Goal: Check status: Check status

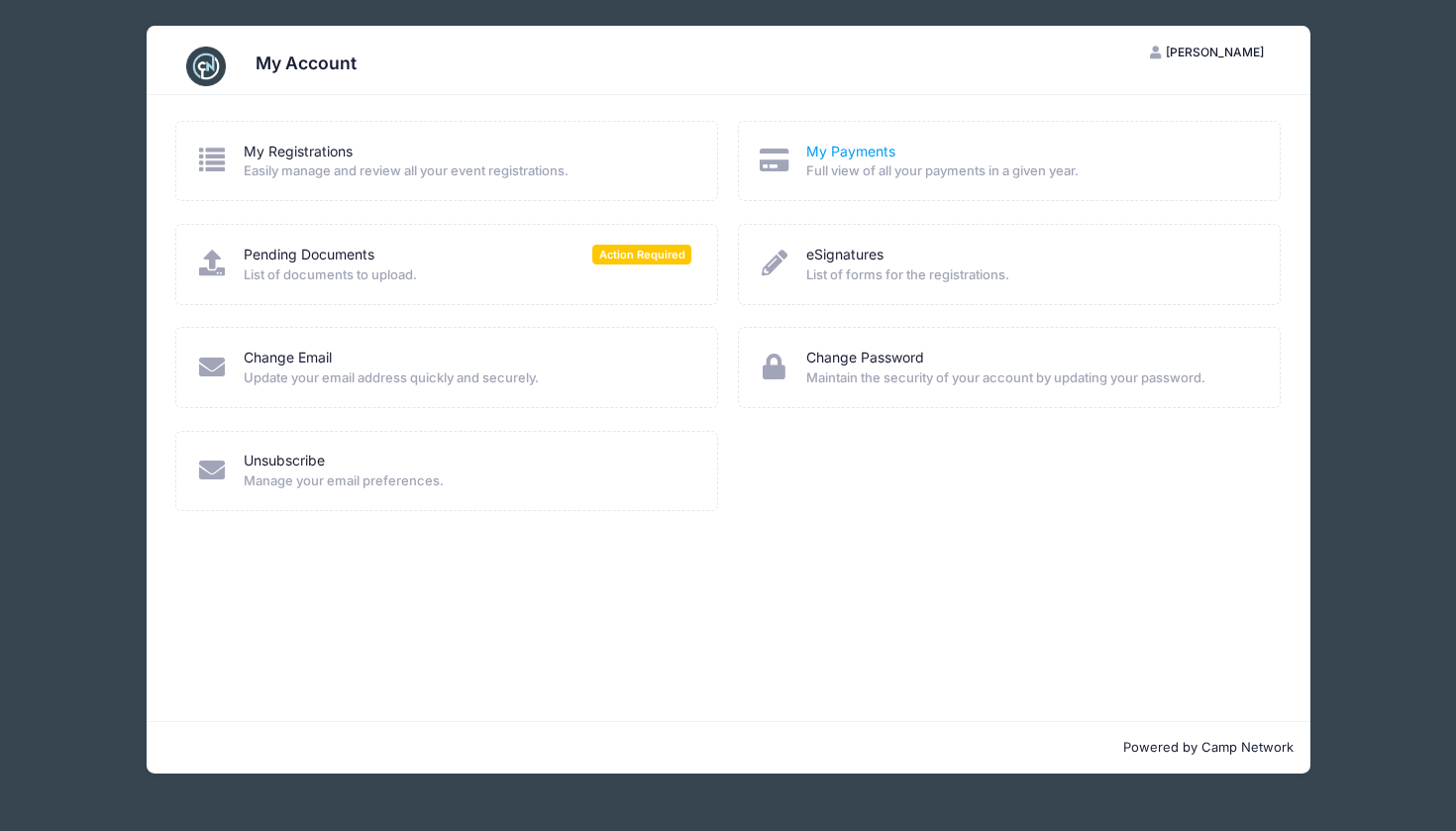
click at [842, 156] on link "My Payments" at bounding box center [850, 152] width 89 height 21
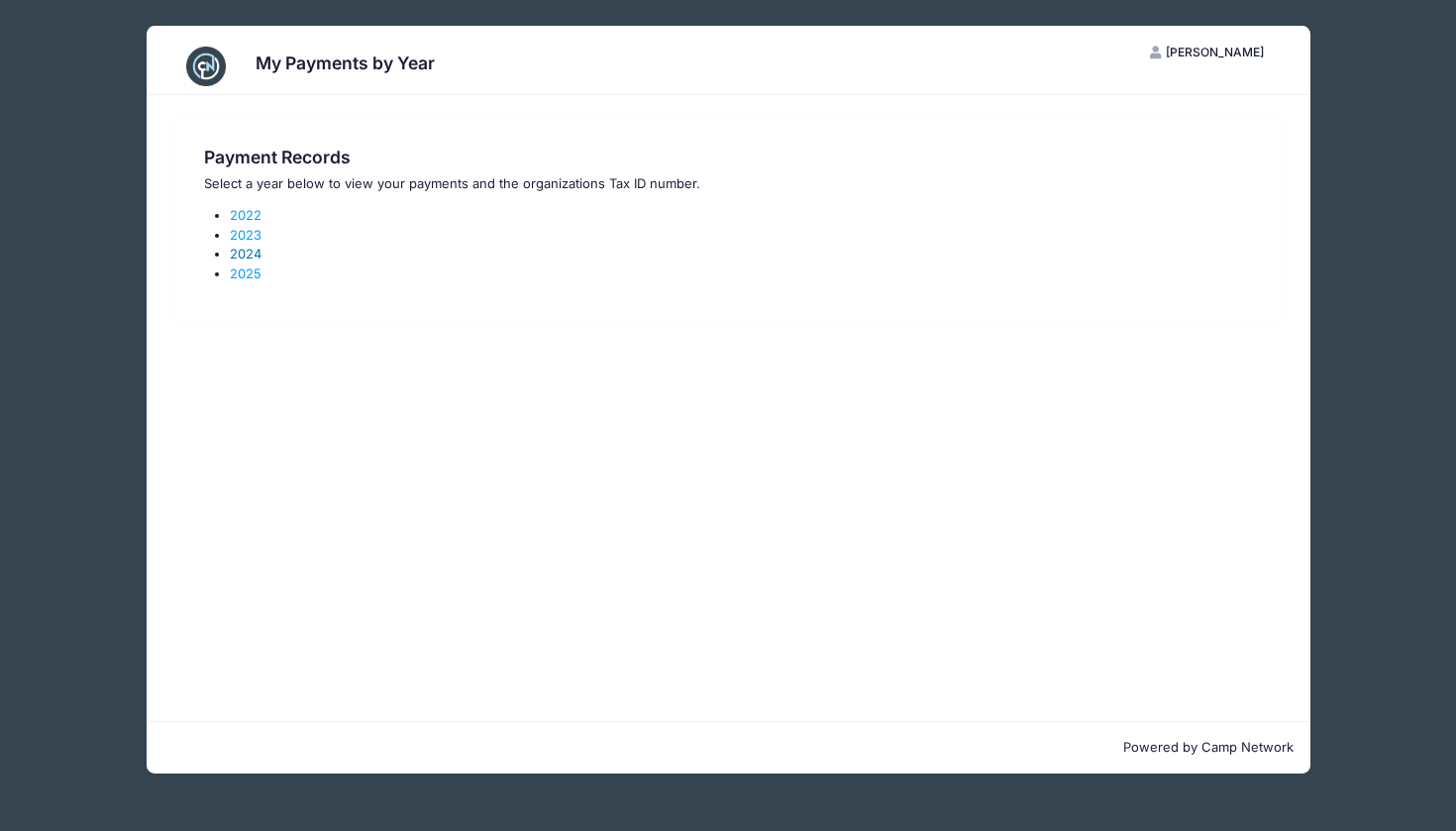
click at [239, 250] on link "2024" at bounding box center [246, 254] width 32 height 16
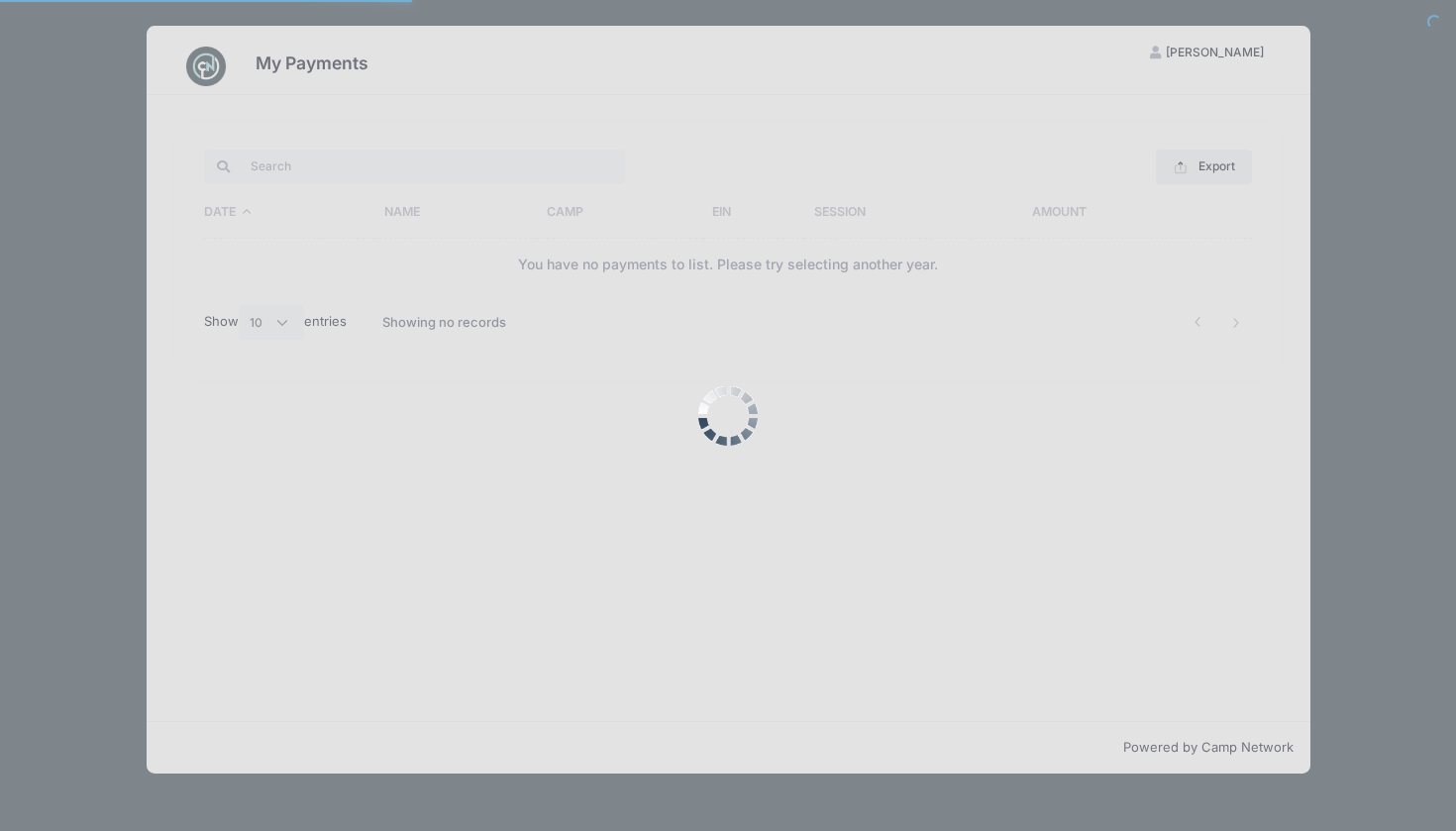
select select "10"
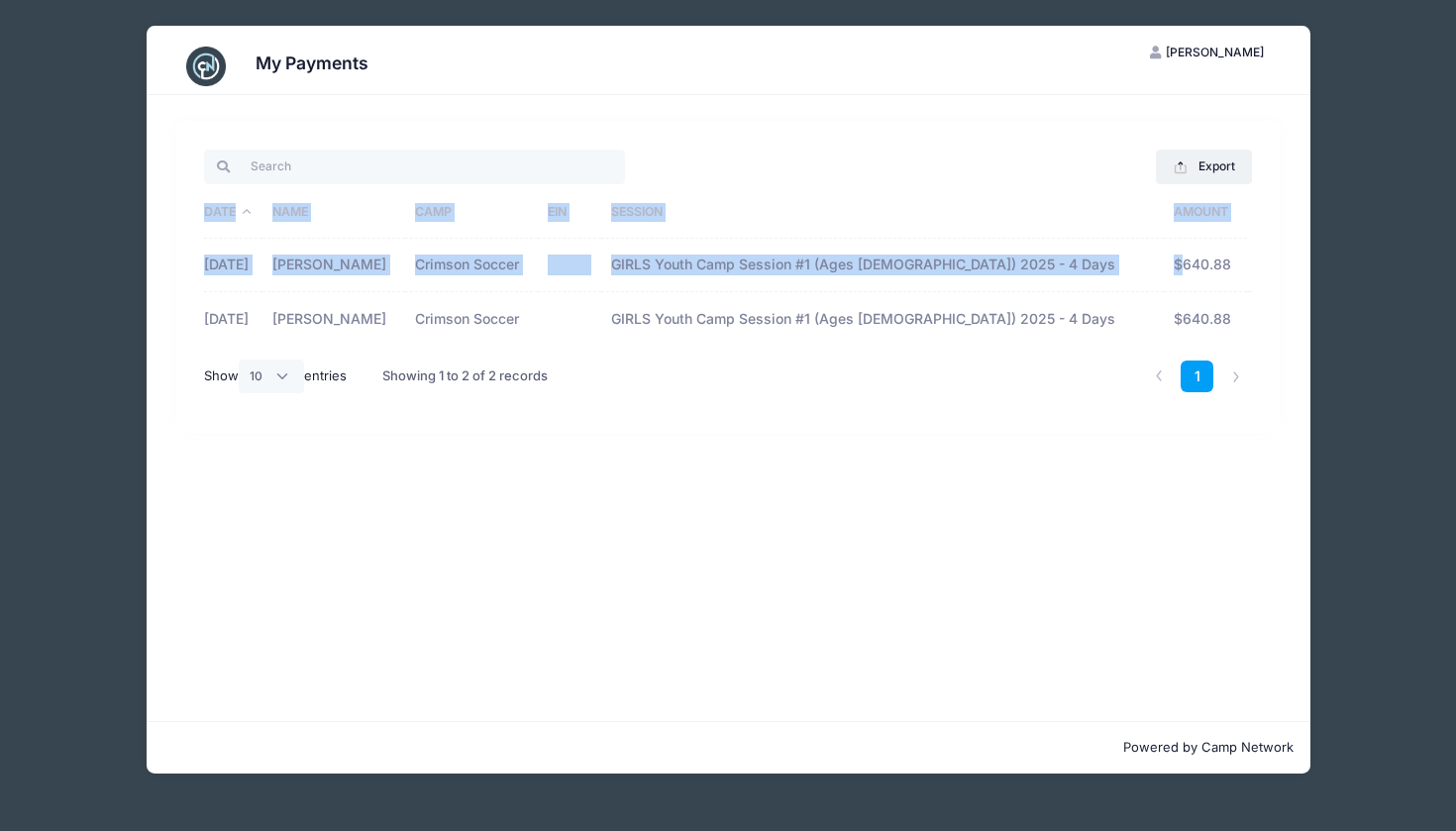
drag, startPoint x: 1172, startPoint y: 262, endPoint x: 1291, endPoint y: 262, distance: 119.8
click at [1291, 262] on div "Export Excel CSV Print Date Name Camp EIN Session Amount 10/21/2024 Katherine L…" at bounding box center [729, 408] width 1164 height 626
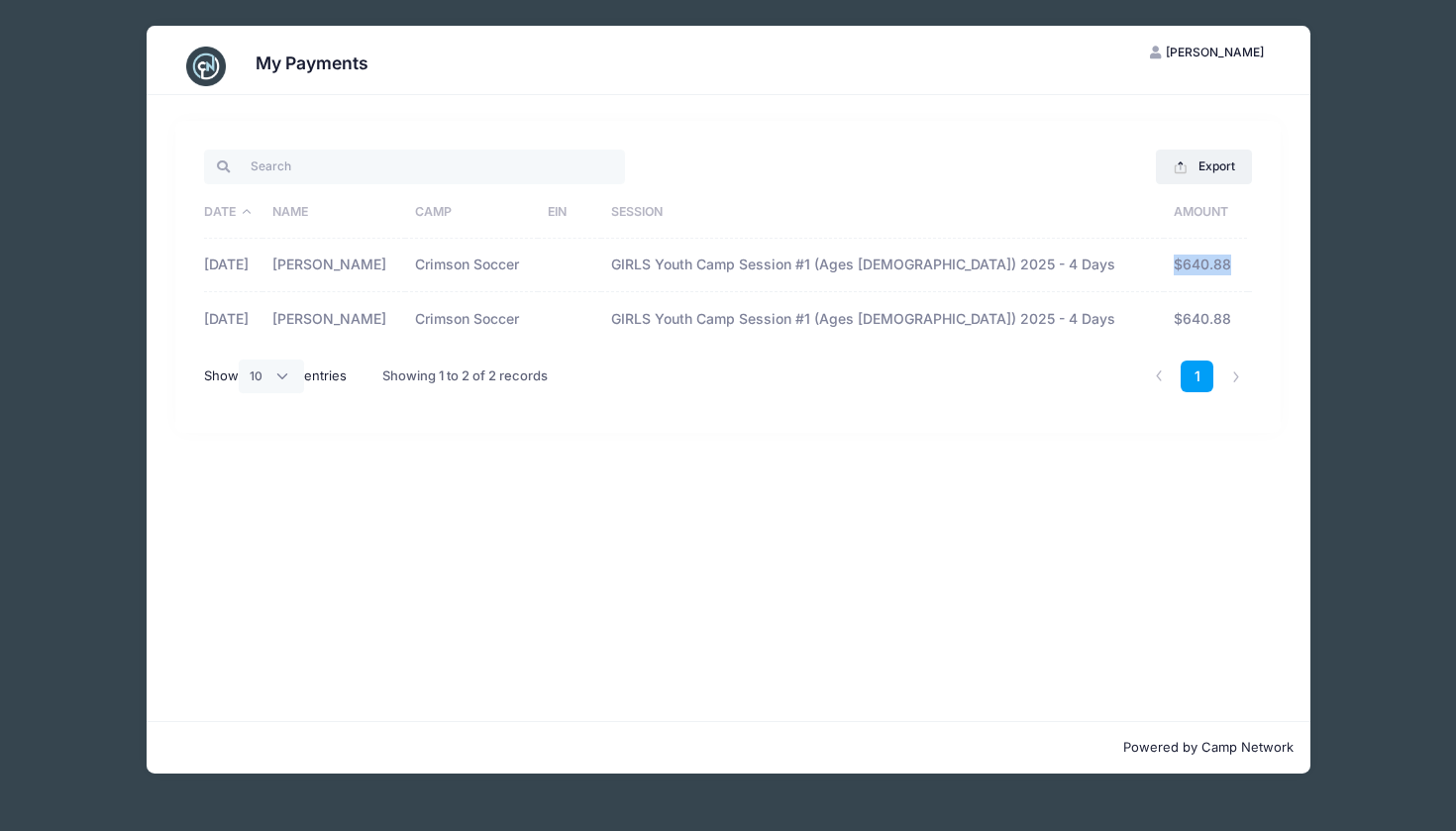
drag, startPoint x: 1167, startPoint y: 258, endPoint x: 1247, endPoint y: 256, distance: 80.2
click at [1247, 256] on tr "10/21/2024 Katherine Ledwell Crimson Soccer GIRLS Youth Camp Session #1 (Ages 6…" at bounding box center [728, 265] width 1048 height 53
copy td "$640.88"
